Goal: Task Accomplishment & Management: Manage account settings

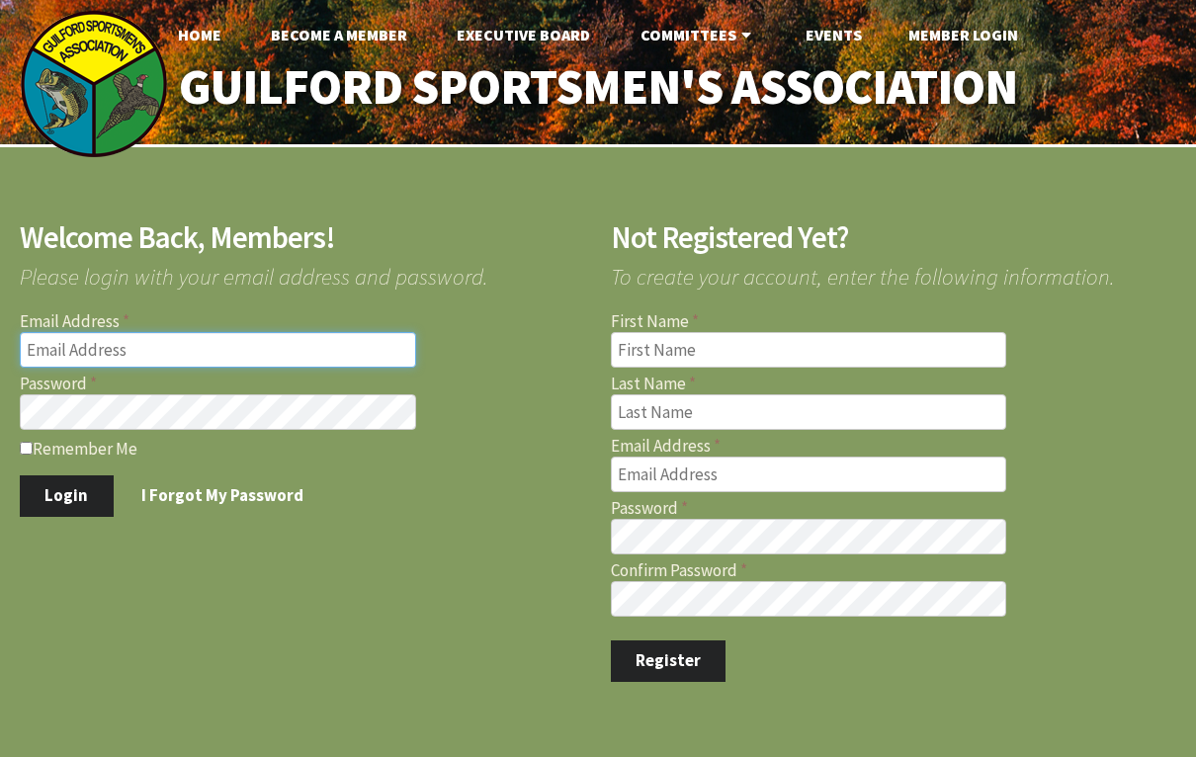
type input "[EMAIL_ADDRESS][DOMAIN_NAME]"
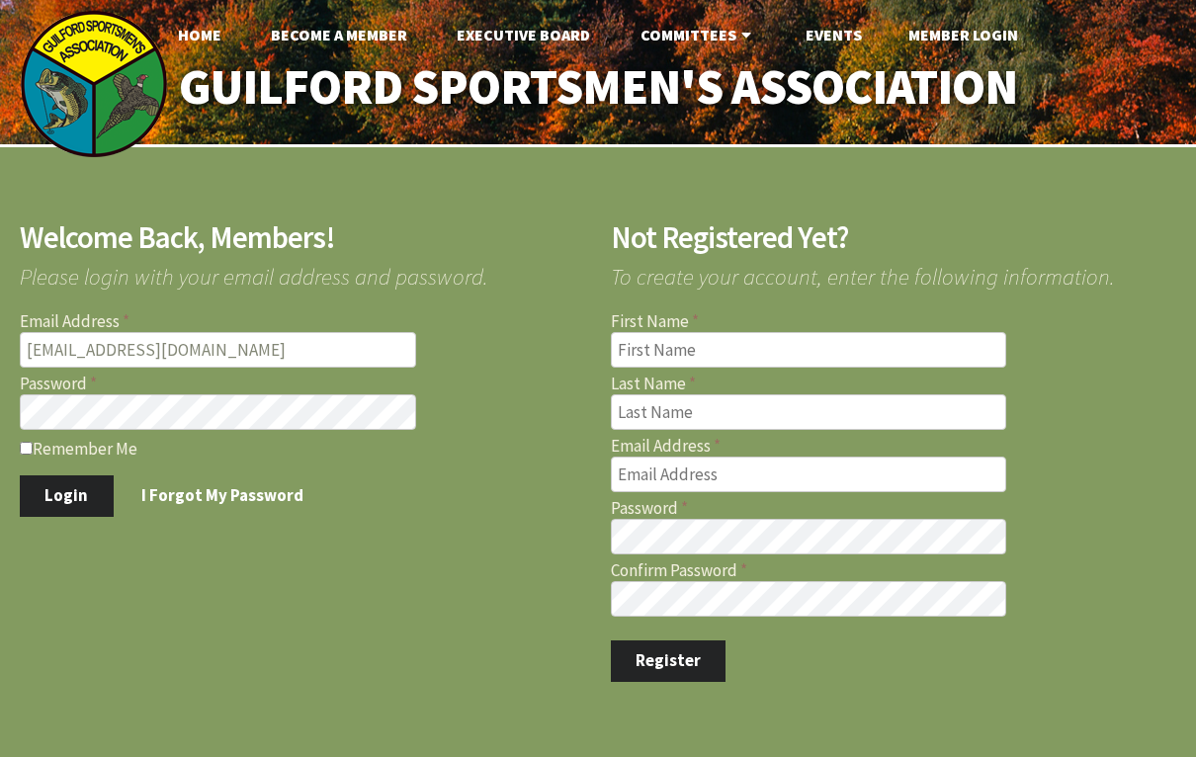
click at [64, 494] on button "Login" at bounding box center [67, 496] width 94 height 42
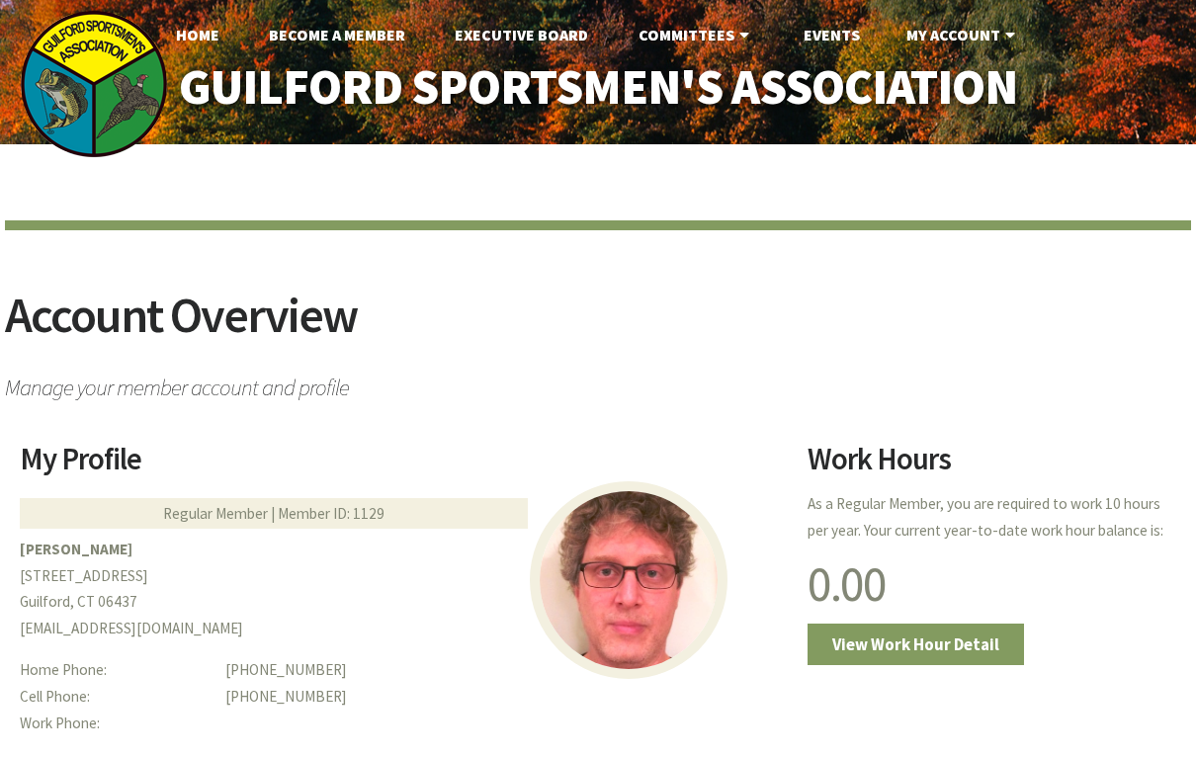
click at [1096, 351] on h2 "Account Overview" at bounding box center [598, 328] width 1186 height 74
click at [1006, 412] on article "Account Overview Manage your member account and profile" at bounding box center [598, 328] width 1186 height 216
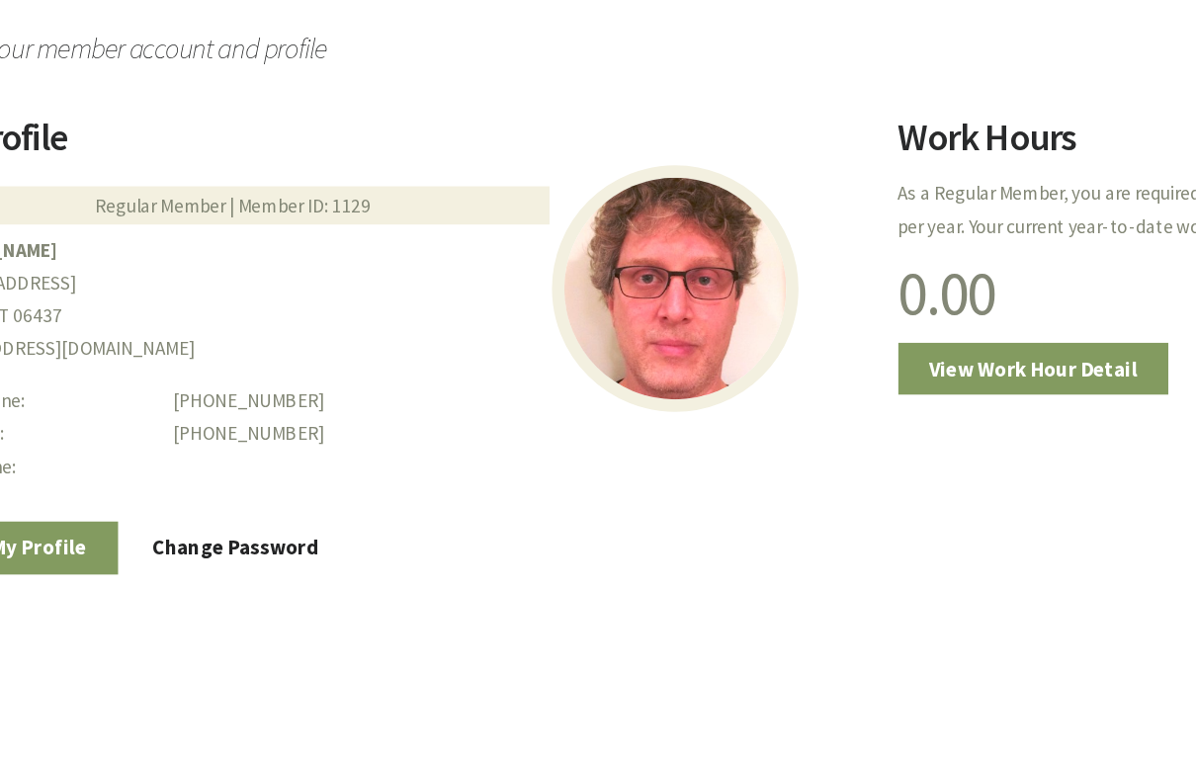
scroll to position [227, 0]
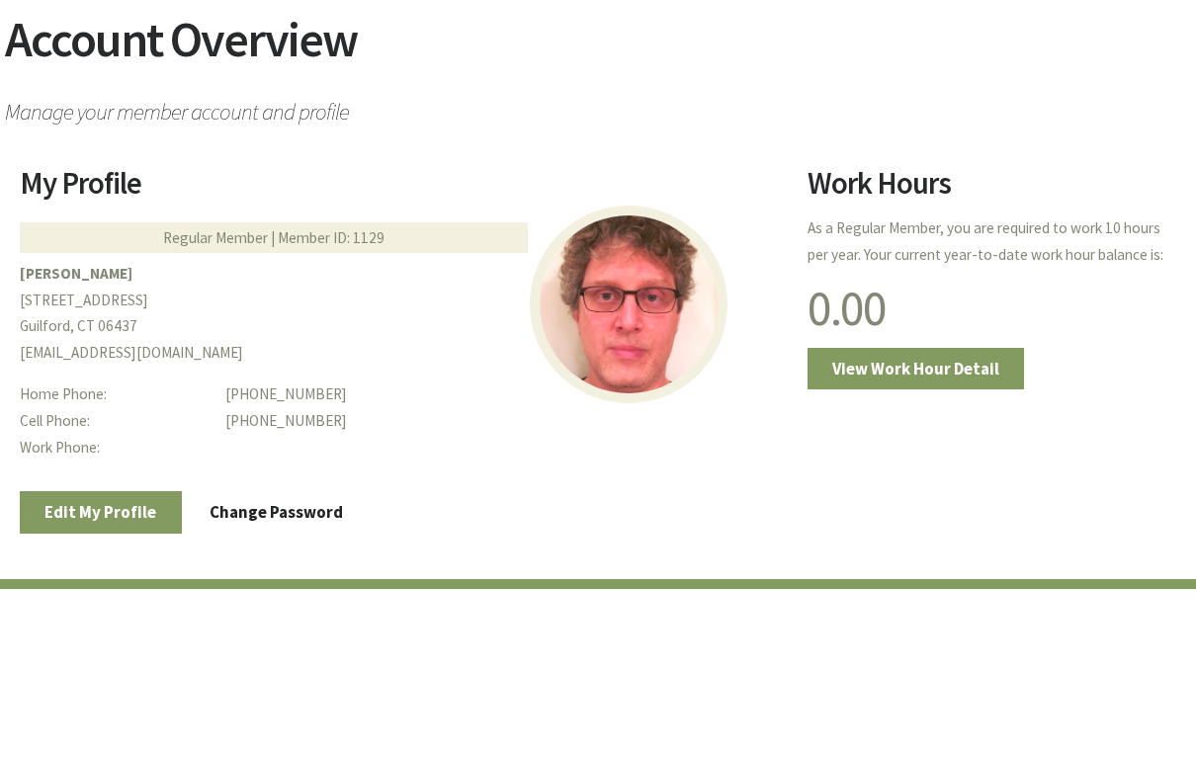
click at [786, 303] on div "Work Hours As a Regular Member, you are required to work 10 hours per year. You…" at bounding box center [979, 315] width 393 height 246
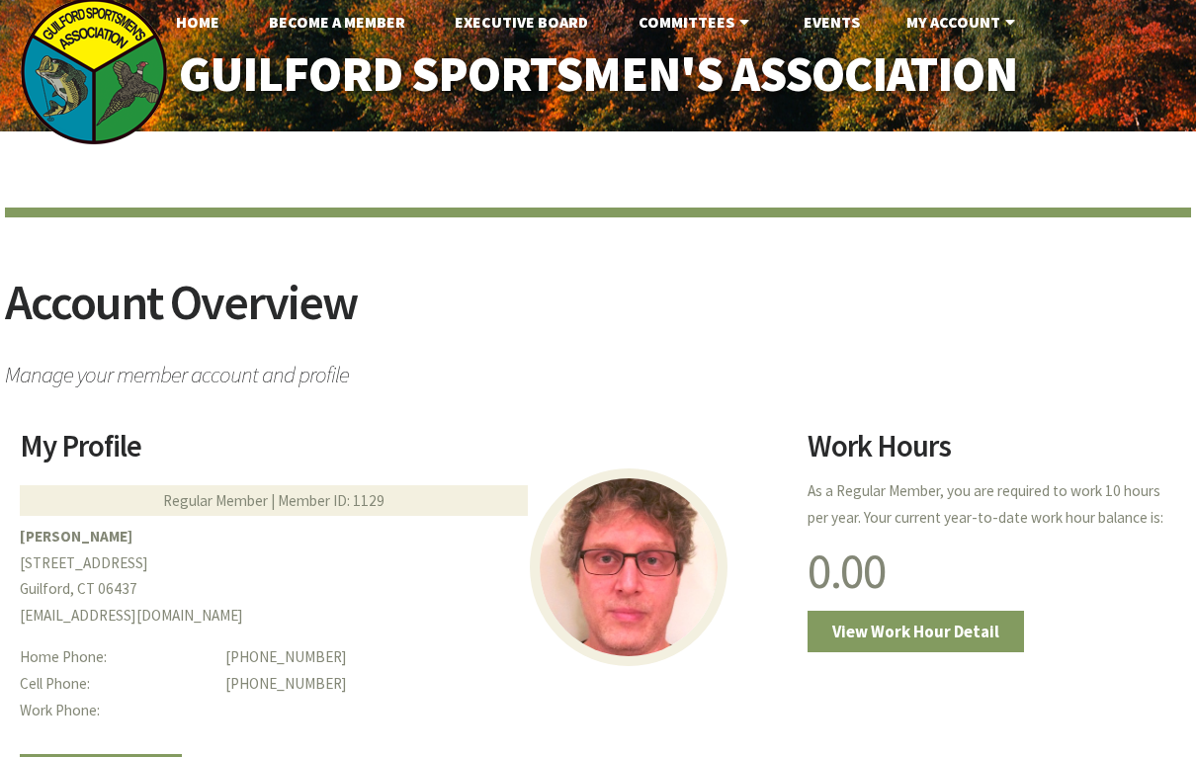
scroll to position [0, 0]
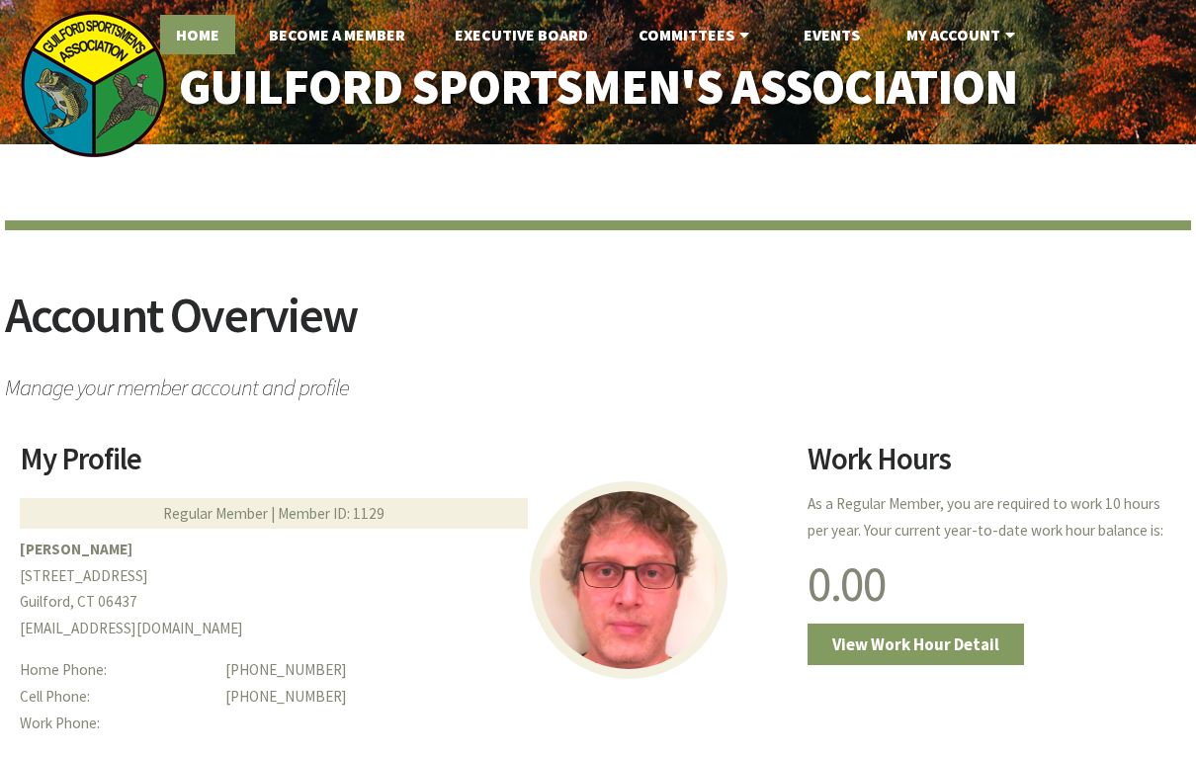
click at [209, 42] on link "Home" at bounding box center [197, 35] width 75 height 40
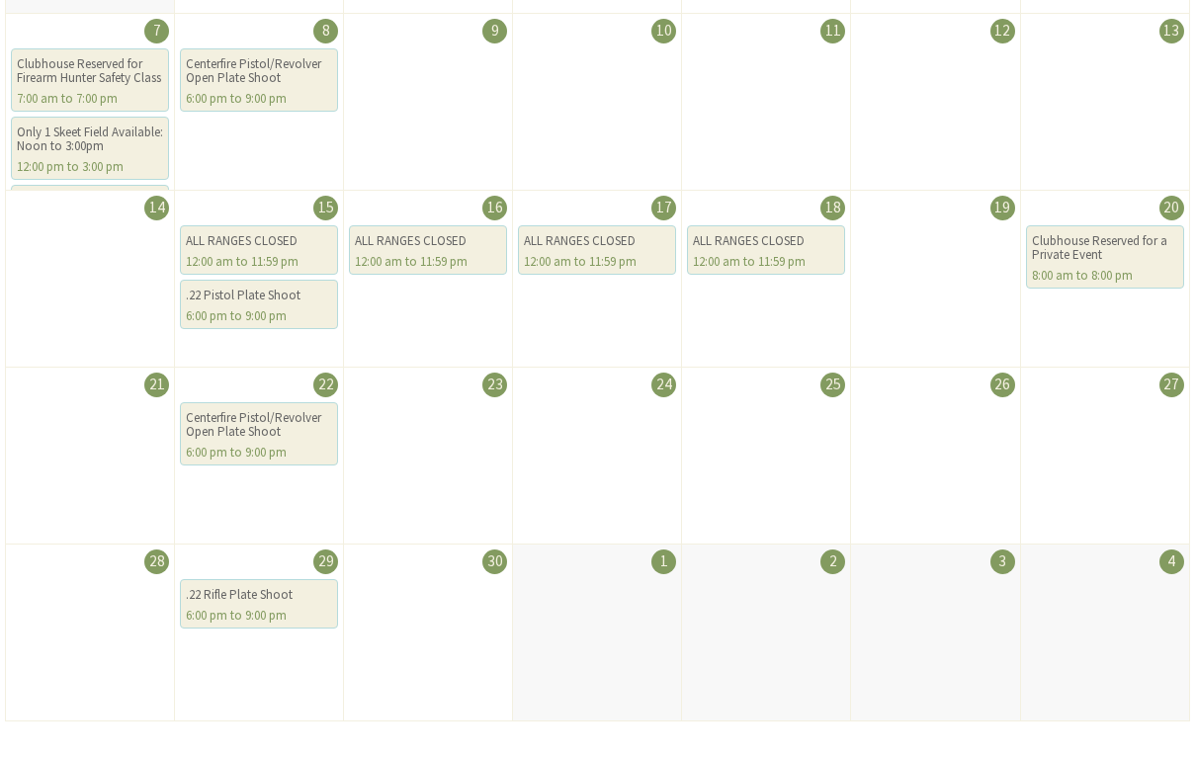
scroll to position [662, 0]
